Goal: Find contact information: Find contact information

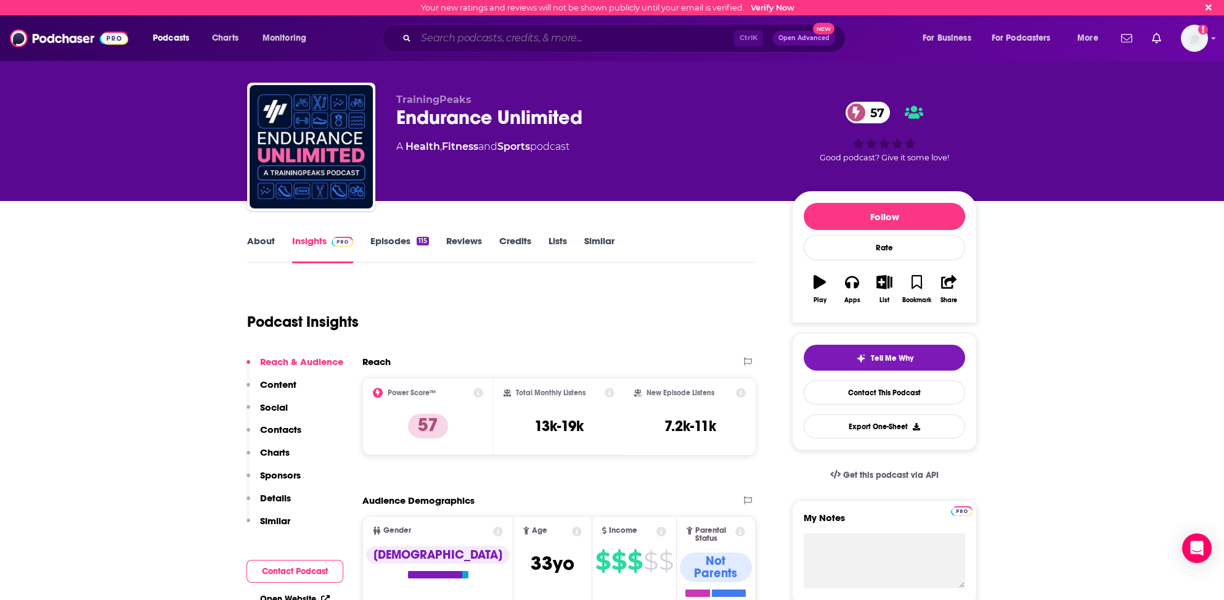
click at [435, 37] on input "Search podcasts, credits, & more..." at bounding box center [575, 38] width 318 height 20
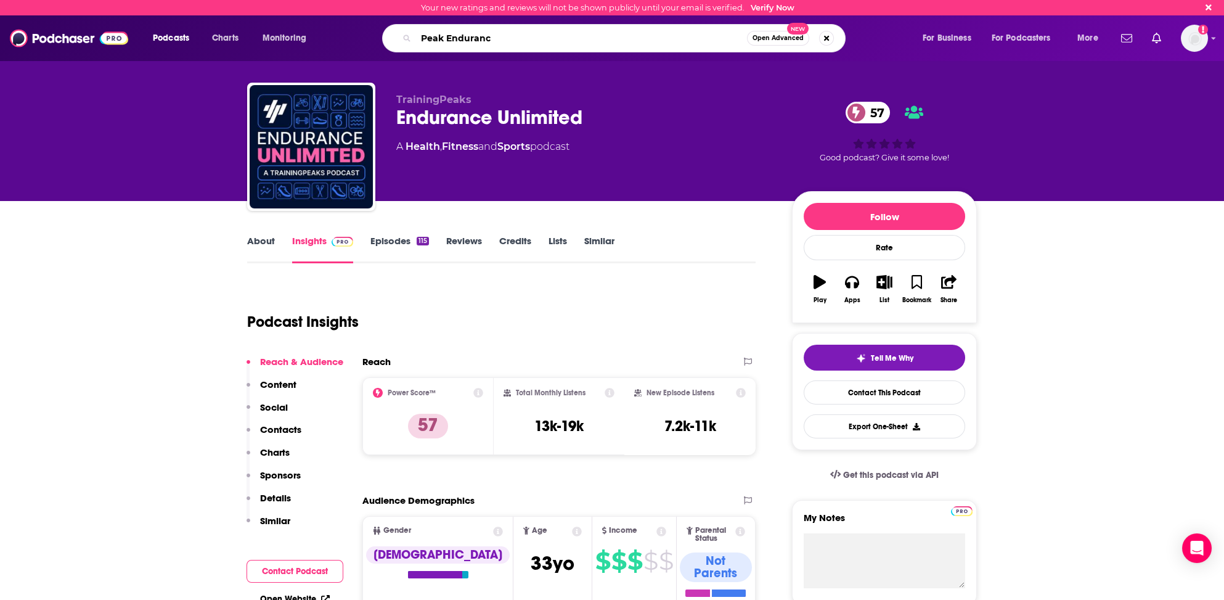
type input "Peak Endurance"
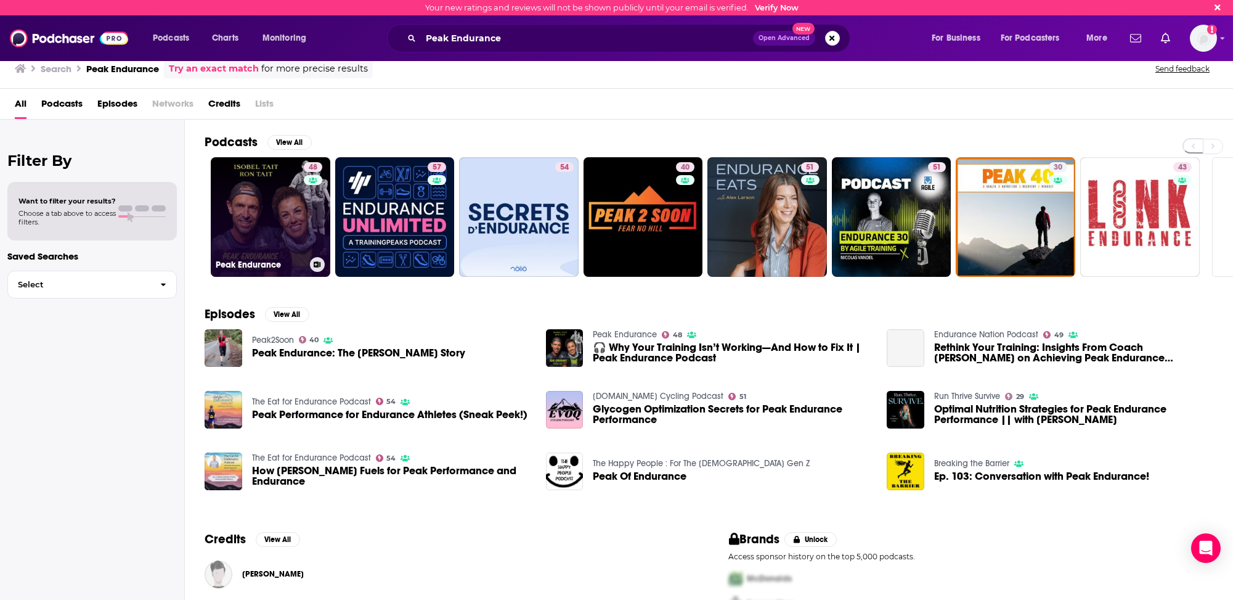
click at [288, 260] on h3 "Peak Endurance" at bounding box center [260, 265] width 89 height 10
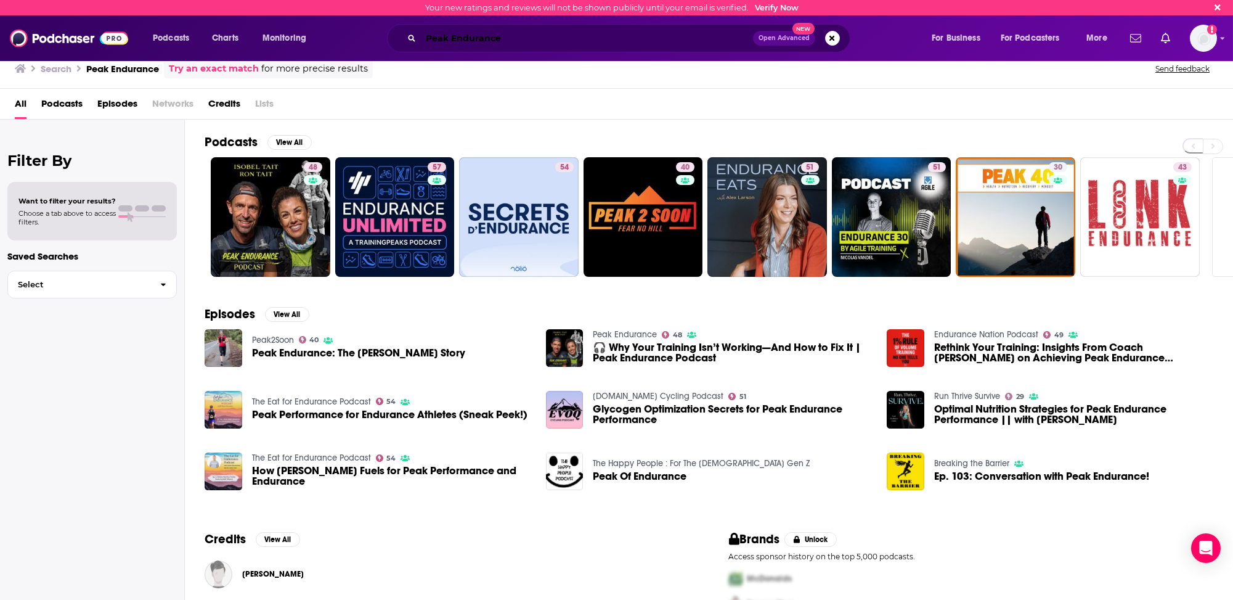
click at [452, 35] on input "Peak Endurance" at bounding box center [587, 38] width 332 height 20
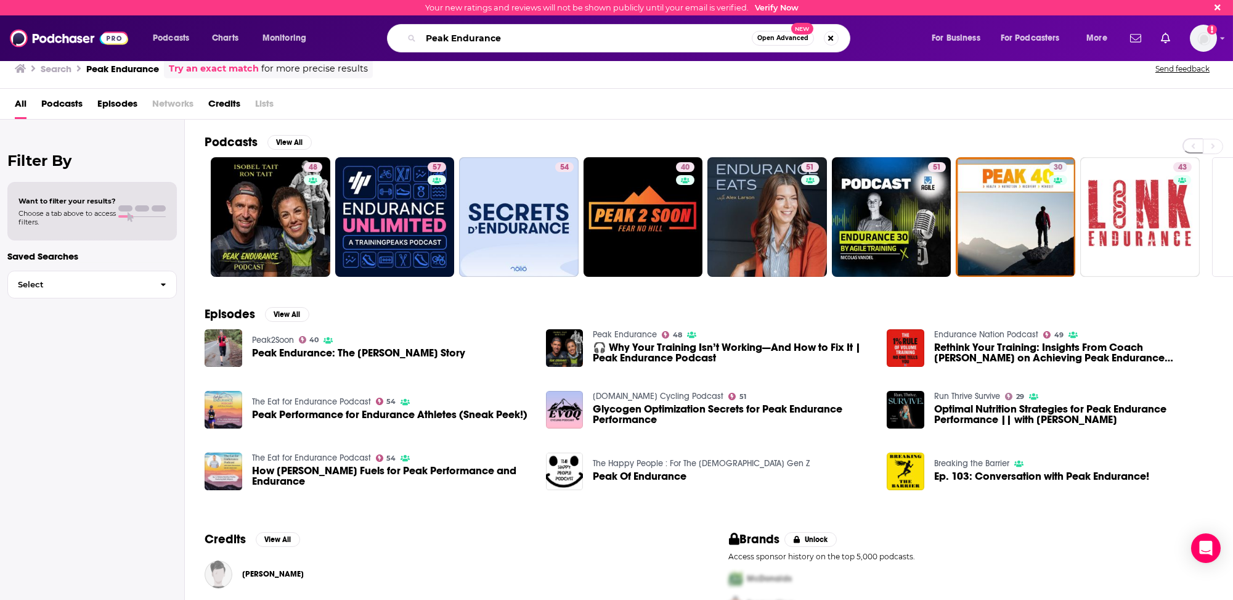
click at [452, 35] on input "Peak Endurance" at bounding box center [586, 38] width 331 height 20
type input "The Triathlon Hour"
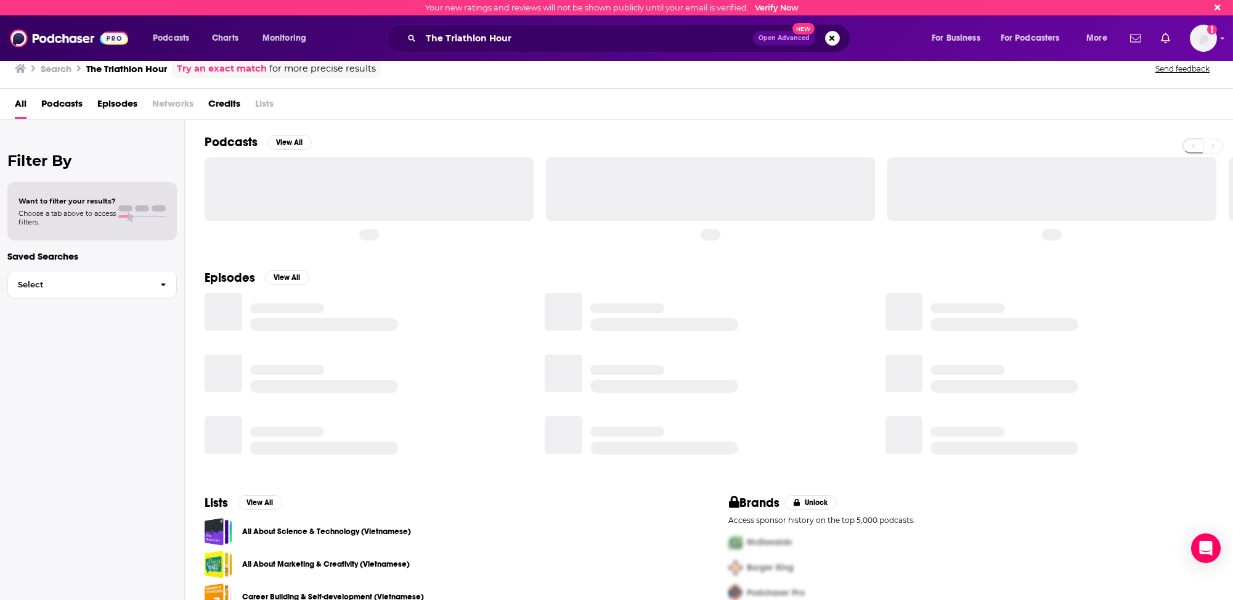
click at [247, 141] on h2 "Podcasts" at bounding box center [231, 141] width 53 height 15
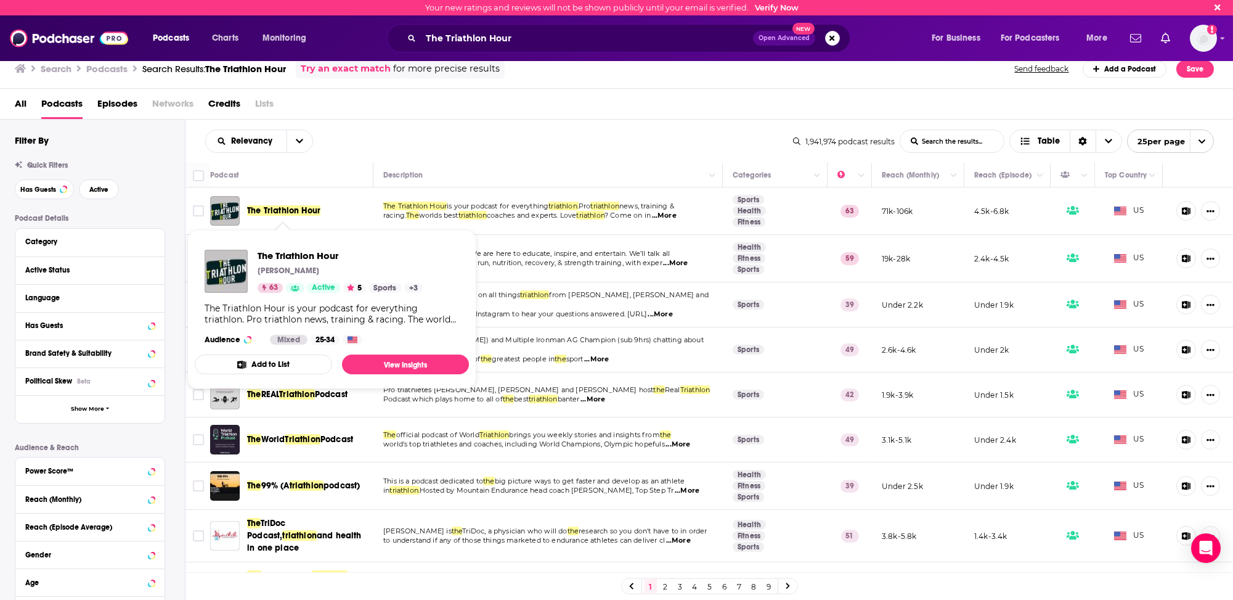
click at [285, 209] on span "The Triathlon Hour" at bounding box center [283, 210] width 73 height 10
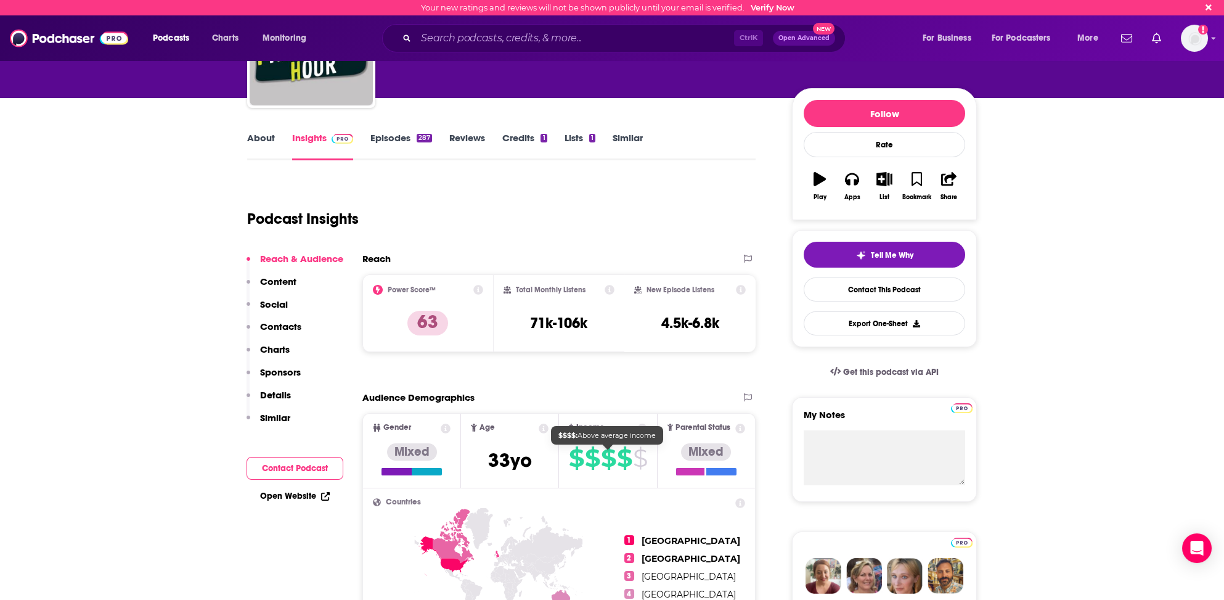
scroll to position [123, 0]
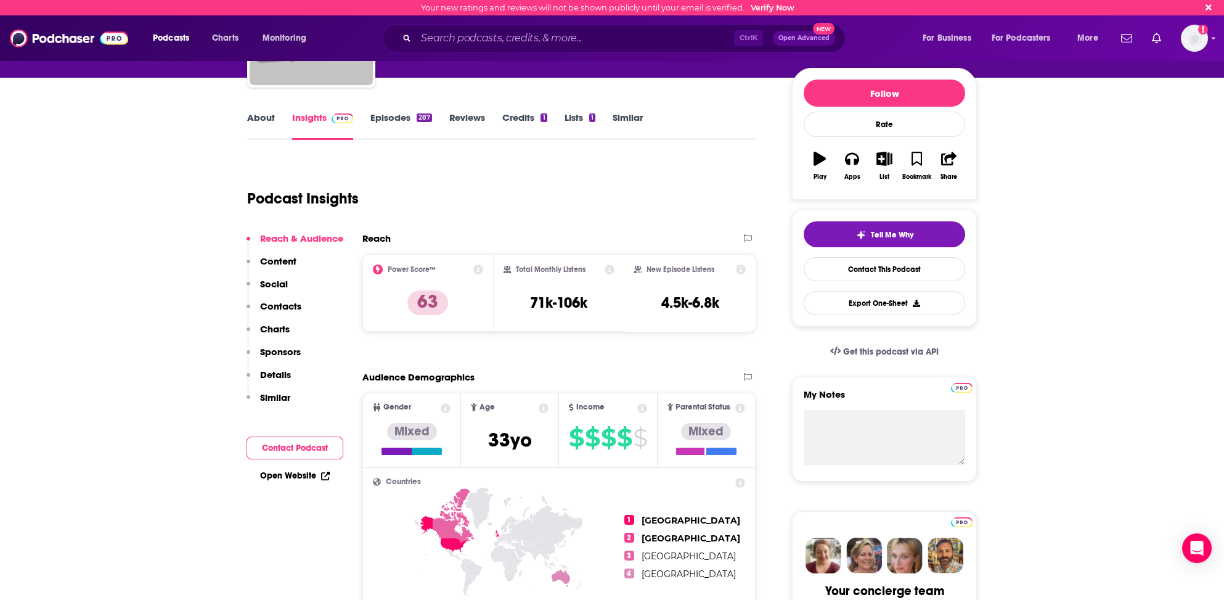
click at [287, 308] on p "Contacts" at bounding box center [280, 306] width 41 height 12
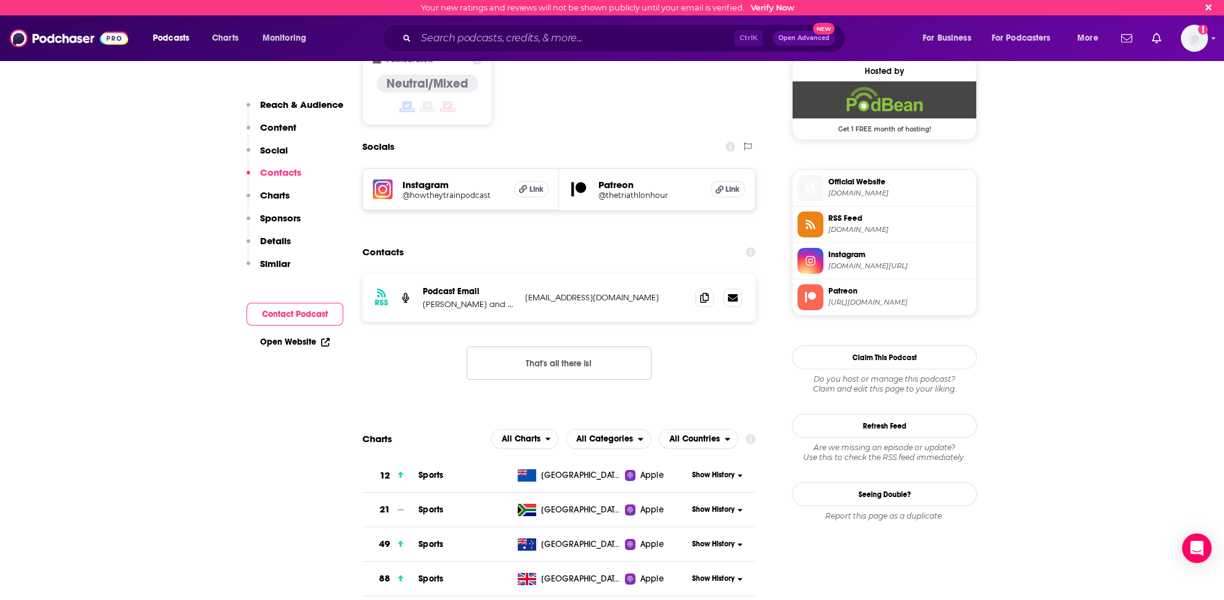
scroll to position [999, 0]
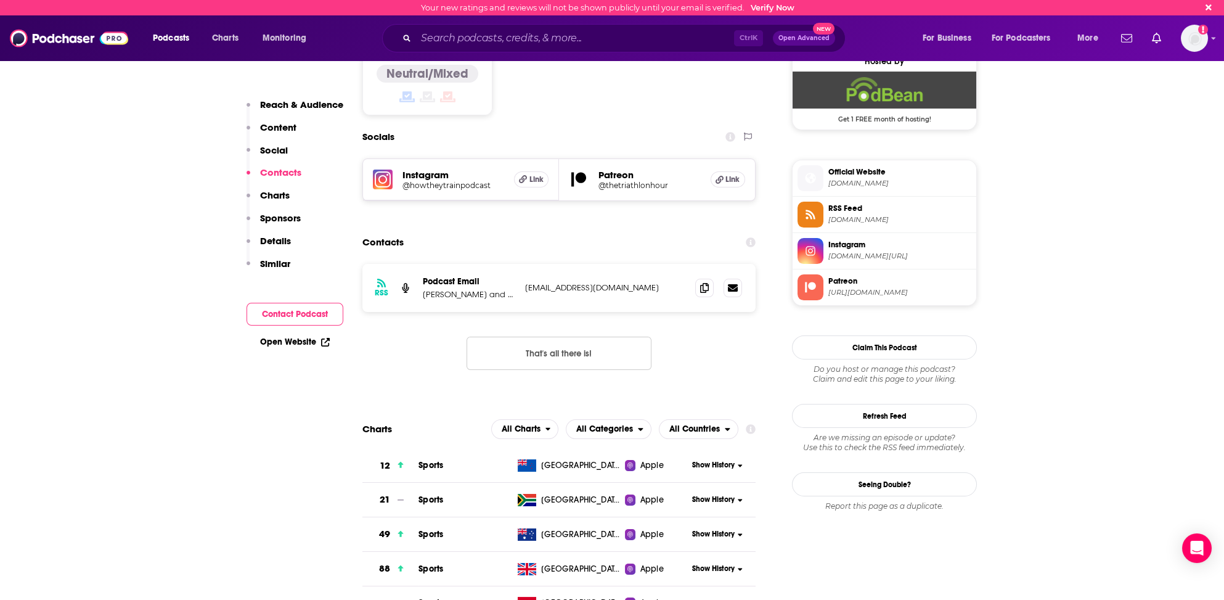
click at [449, 276] on p "Podcast Email" at bounding box center [469, 281] width 92 height 10
click at [452, 276] on p "Podcast Email" at bounding box center [469, 281] width 92 height 10
click at [500, 289] on p "[PERSON_NAME] and [PERSON_NAME]" at bounding box center [469, 294] width 92 height 10
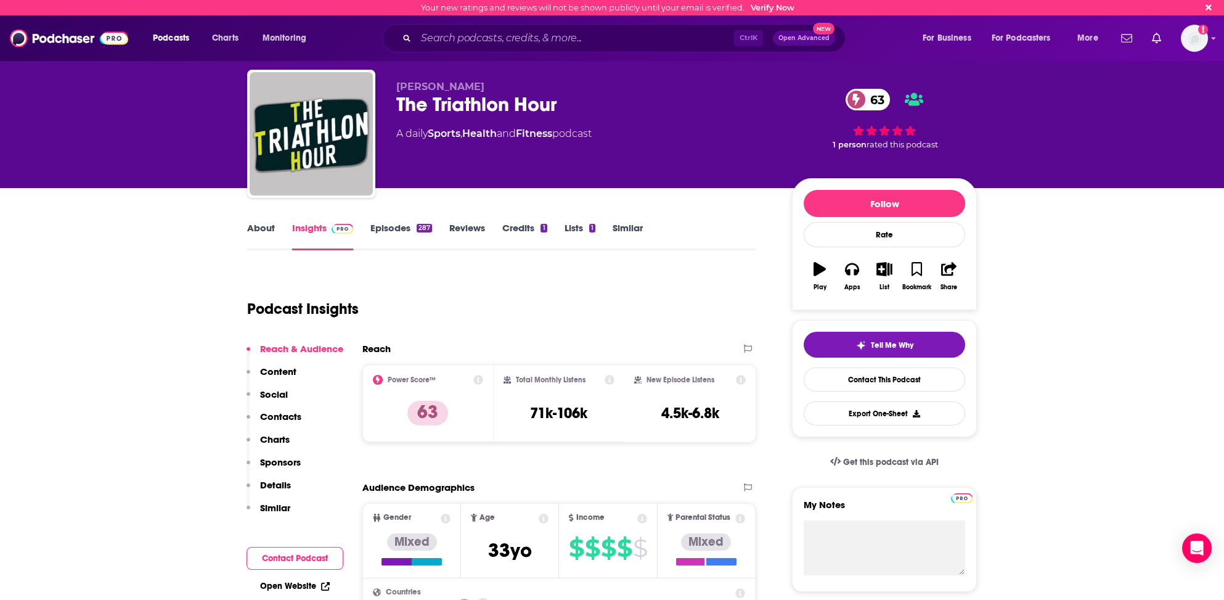
scroll to position [0, 0]
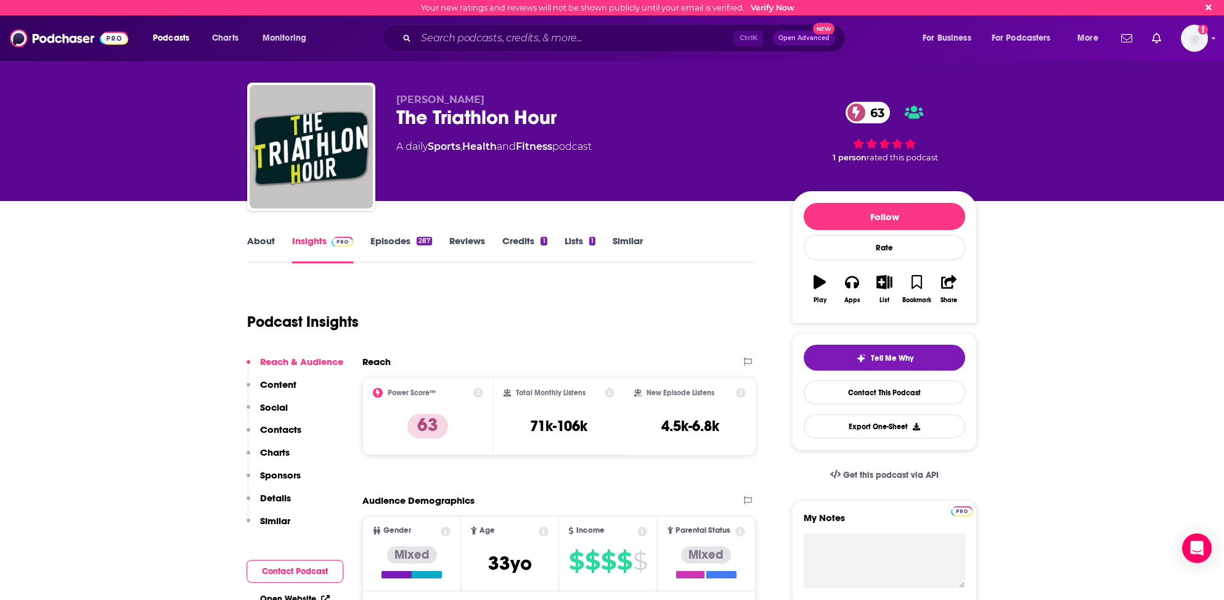
click at [269, 236] on link "About" at bounding box center [261, 249] width 28 height 28
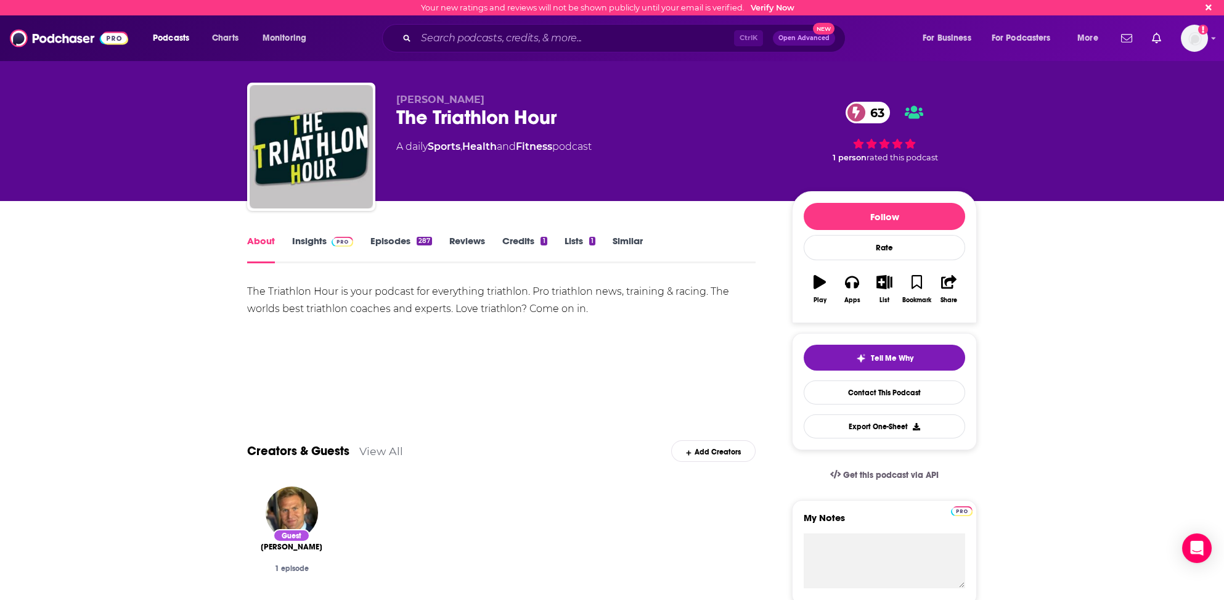
click at [308, 240] on link "Insights" at bounding box center [322, 249] width 61 height 28
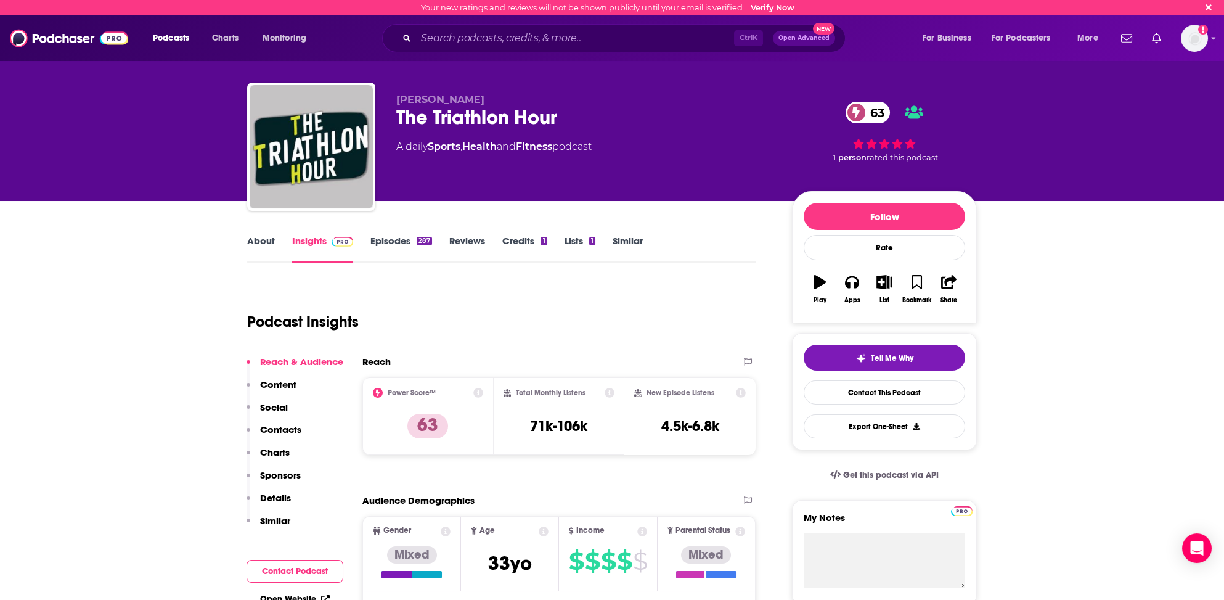
click at [387, 244] on link "Episodes 287" at bounding box center [401, 249] width 62 height 28
